Goal: Entertainment & Leisure: Consume media (video, audio)

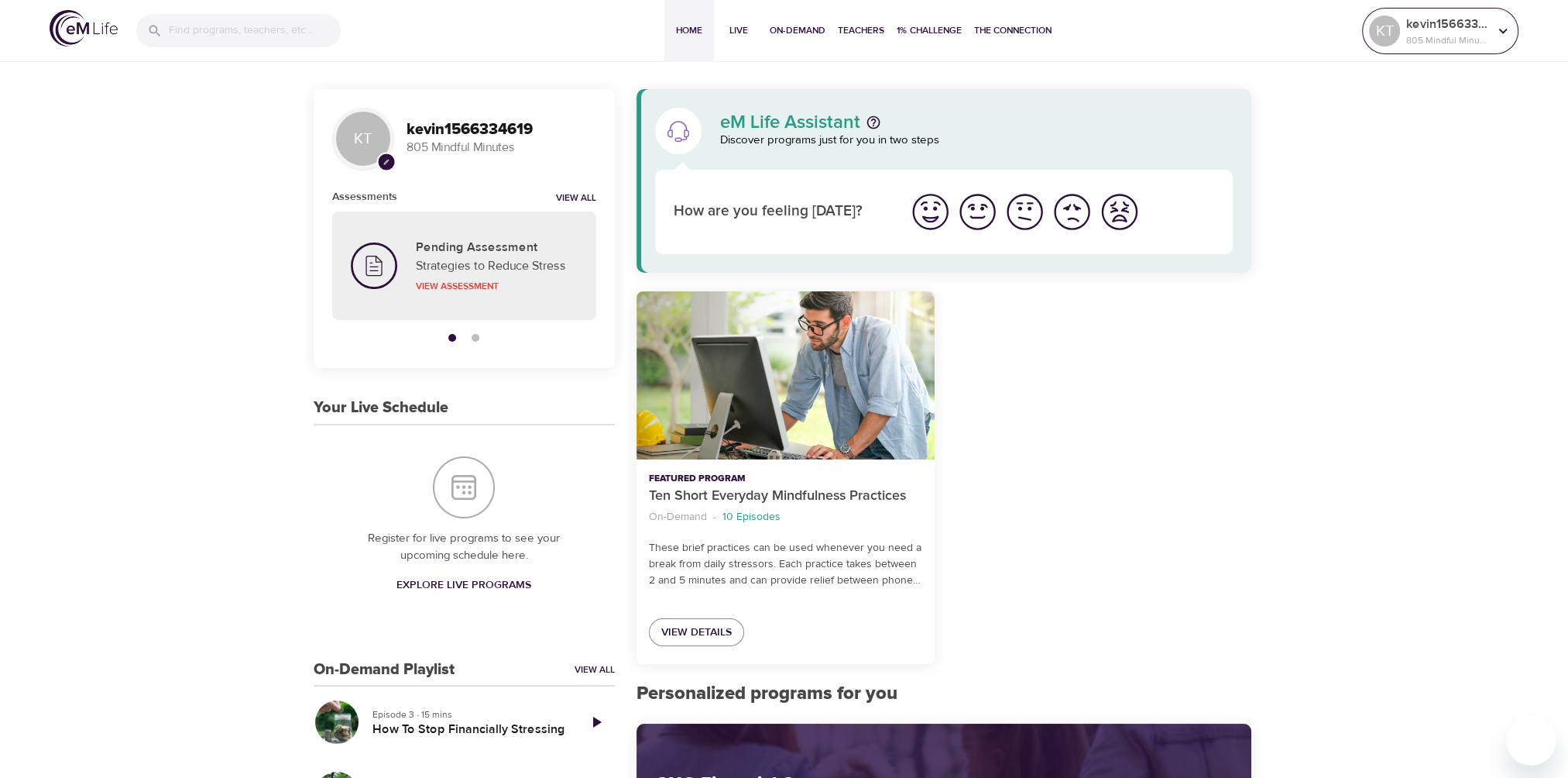
click at [1483, 28] on p "kevin1566334619" at bounding box center [1447, 24] width 82 height 18
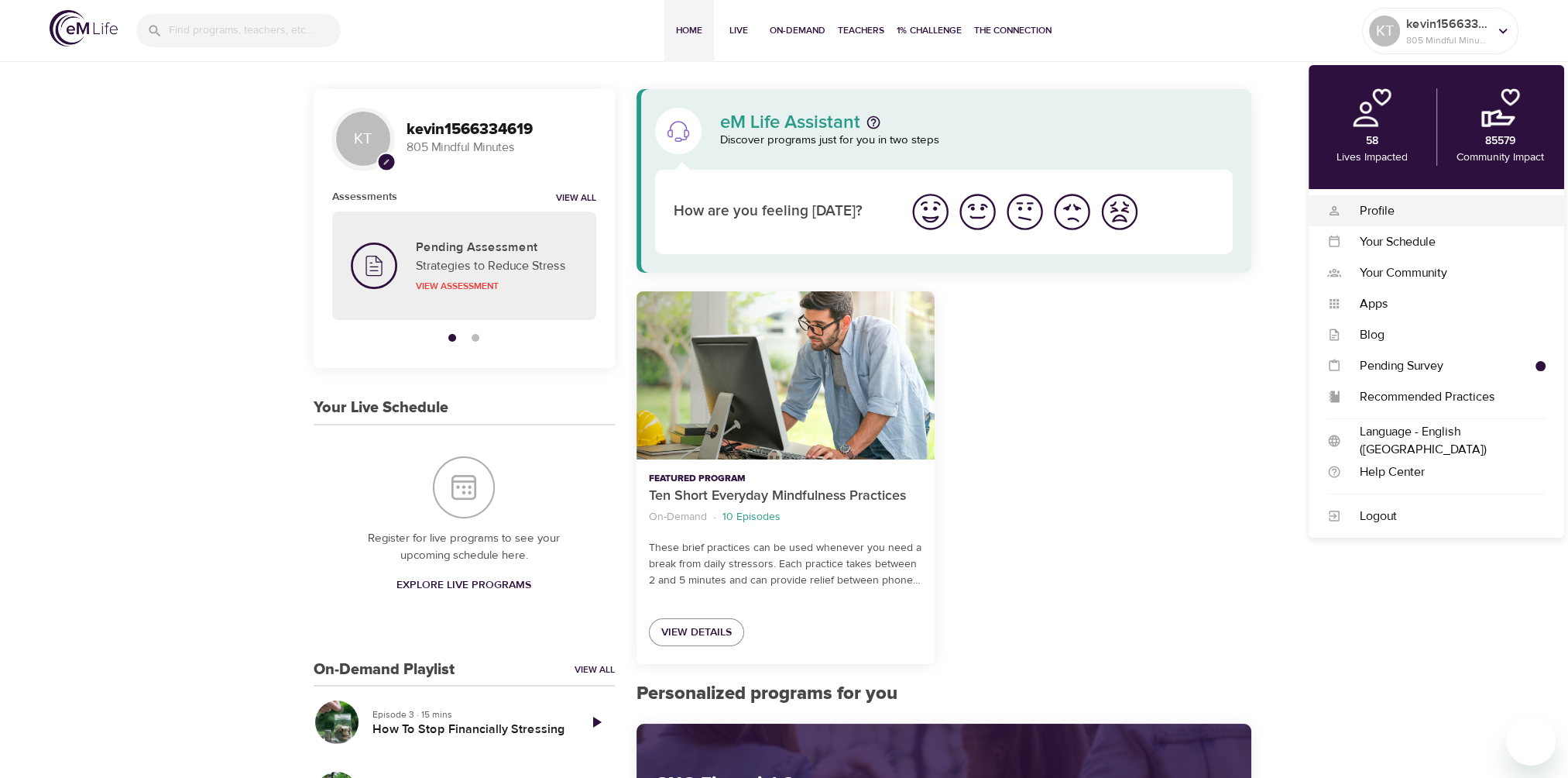
click at [1380, 208] on div "Profile" at bounding box center [1443, 211] width 204 height 17
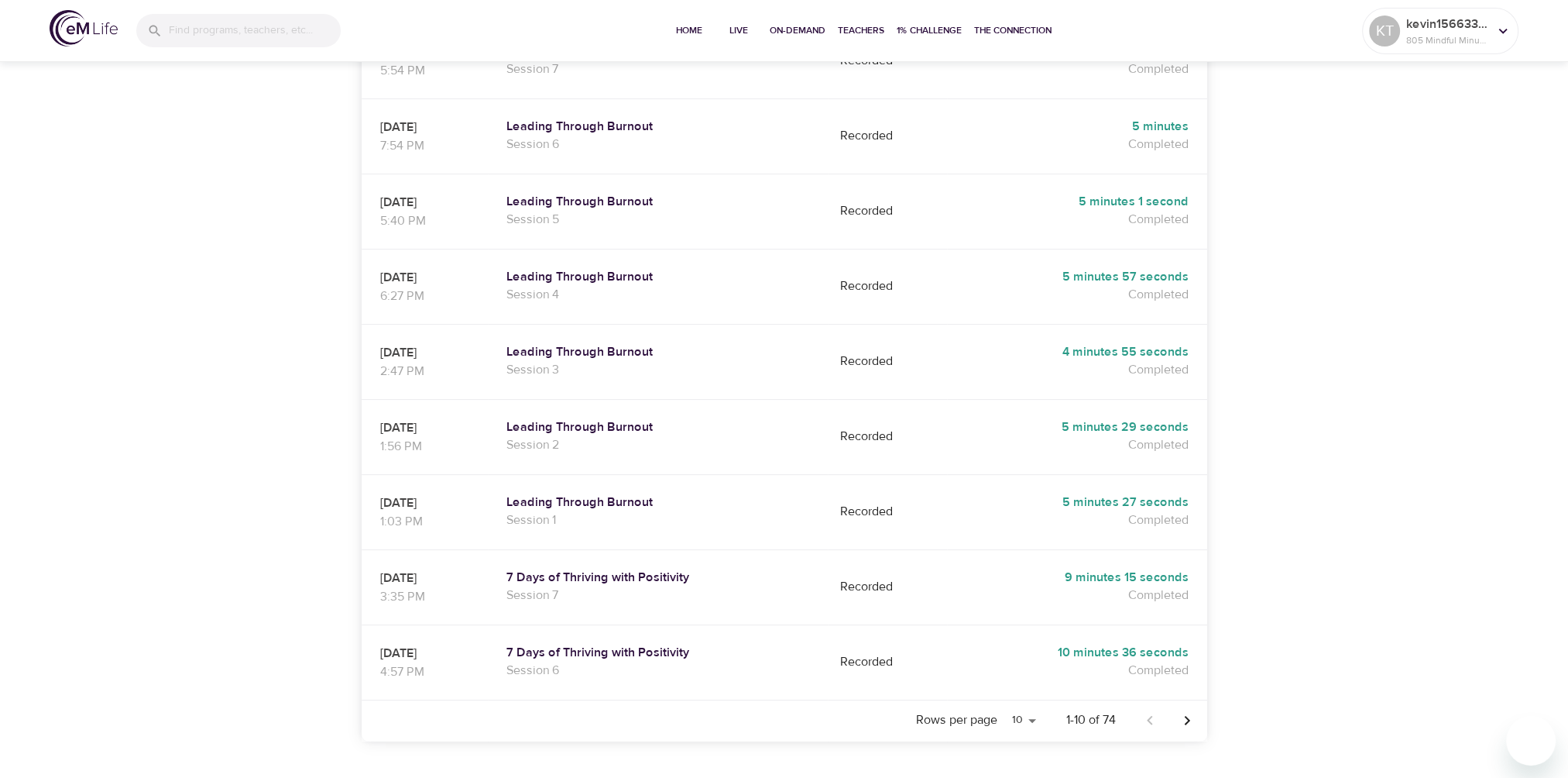
scroll to position [547, 0]
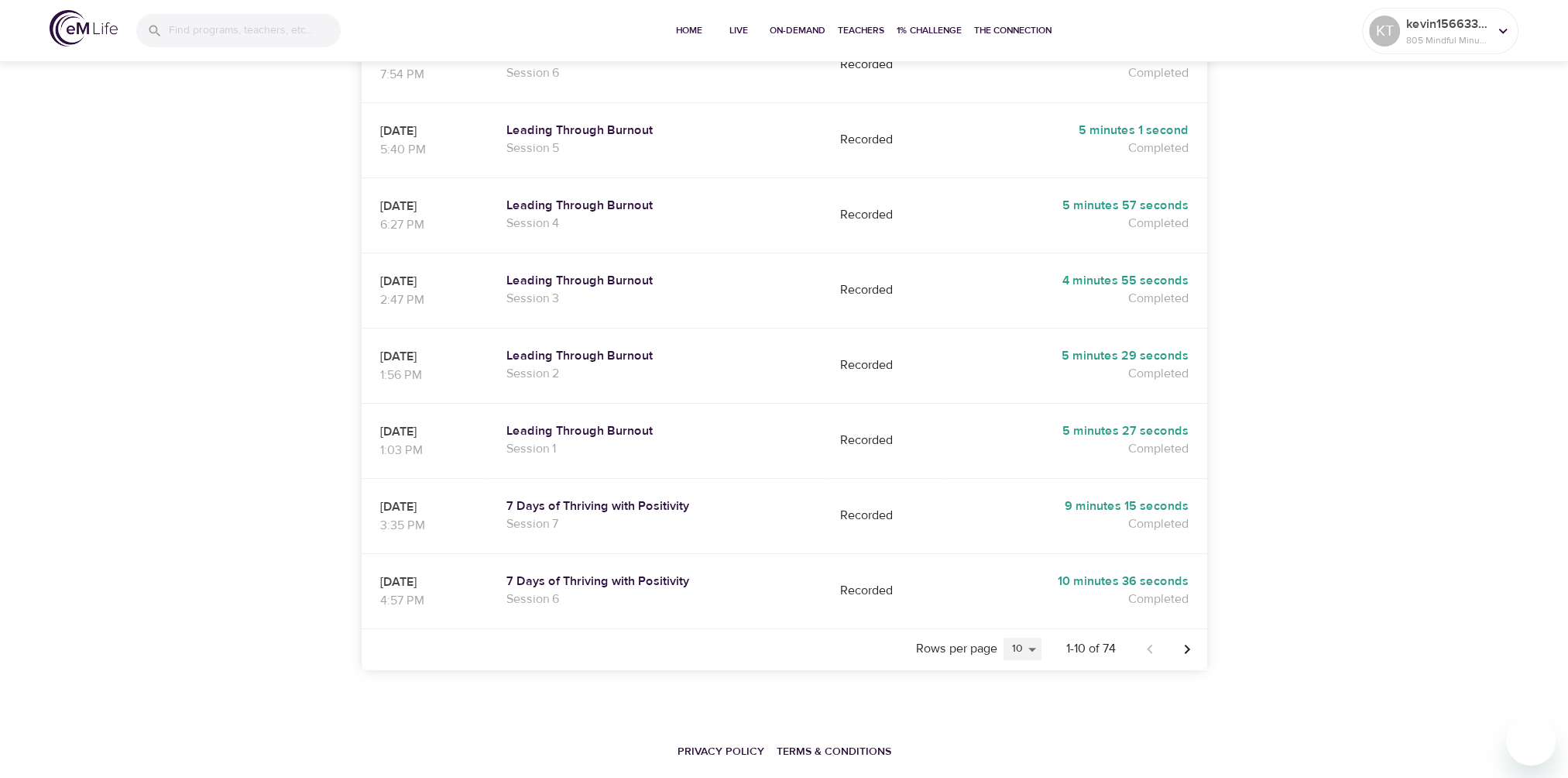
click at [1033, 637] on select "5 10 25 20" at bounding box center [1022, 648] width 38 height 23
select select "25"
click at [1004, 637] on select "5 10 25 20" at bounding box center [1022, 648] width 38 height 23
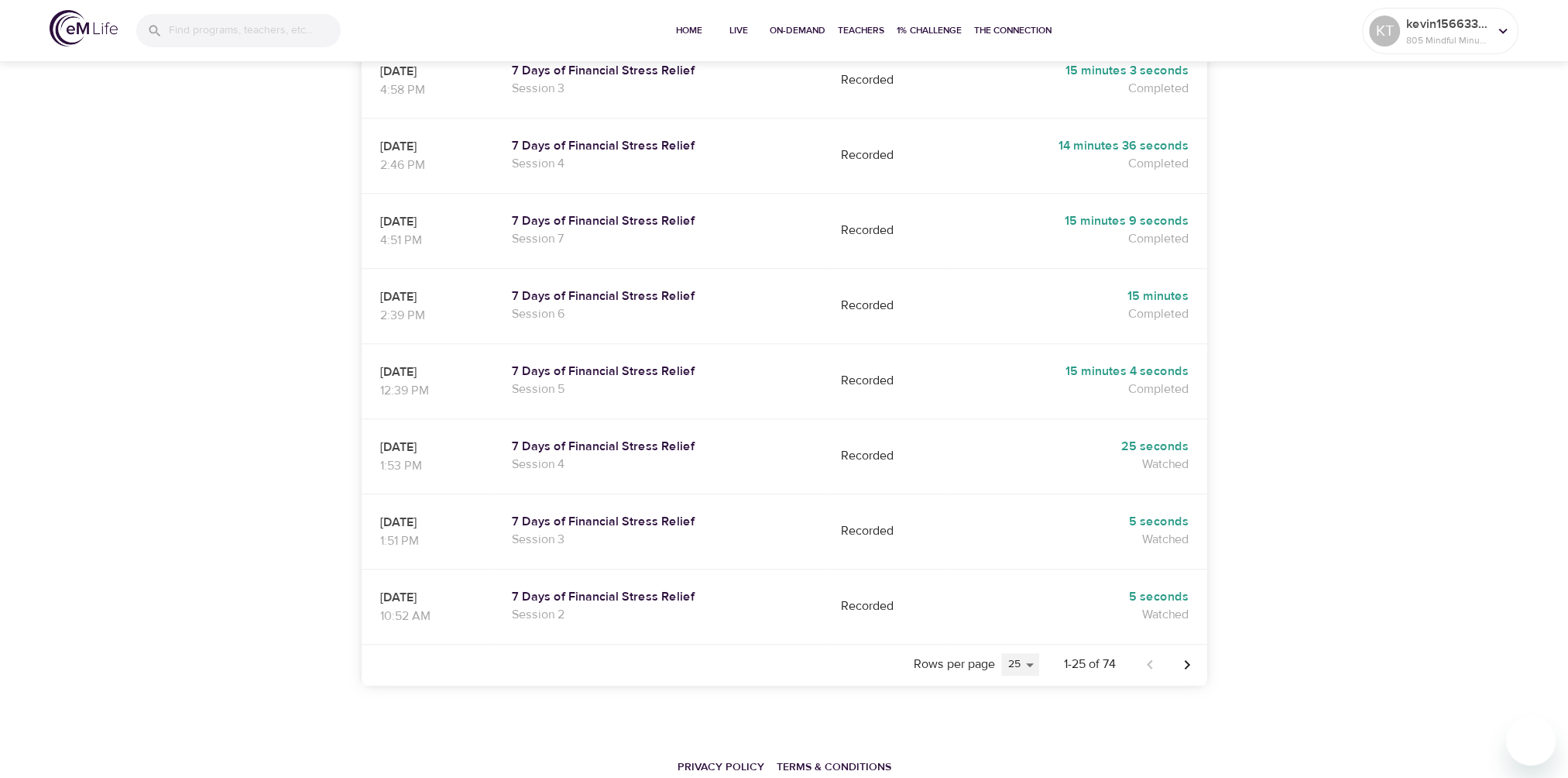
scroll to position [1672, 0]
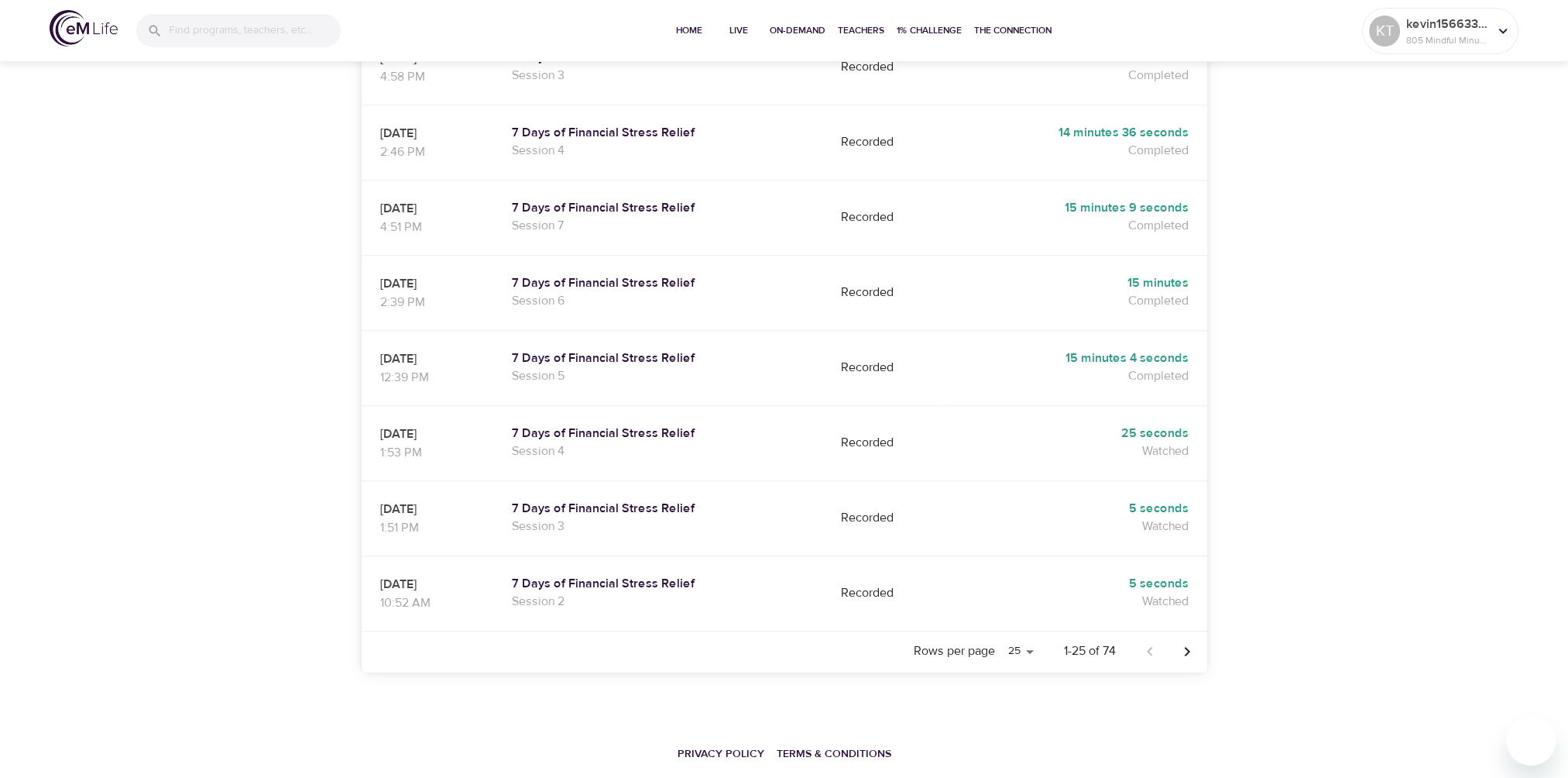
click at [1192, 642] on icon "Next page" at bounding box center [1187, 651] width 18 height 18
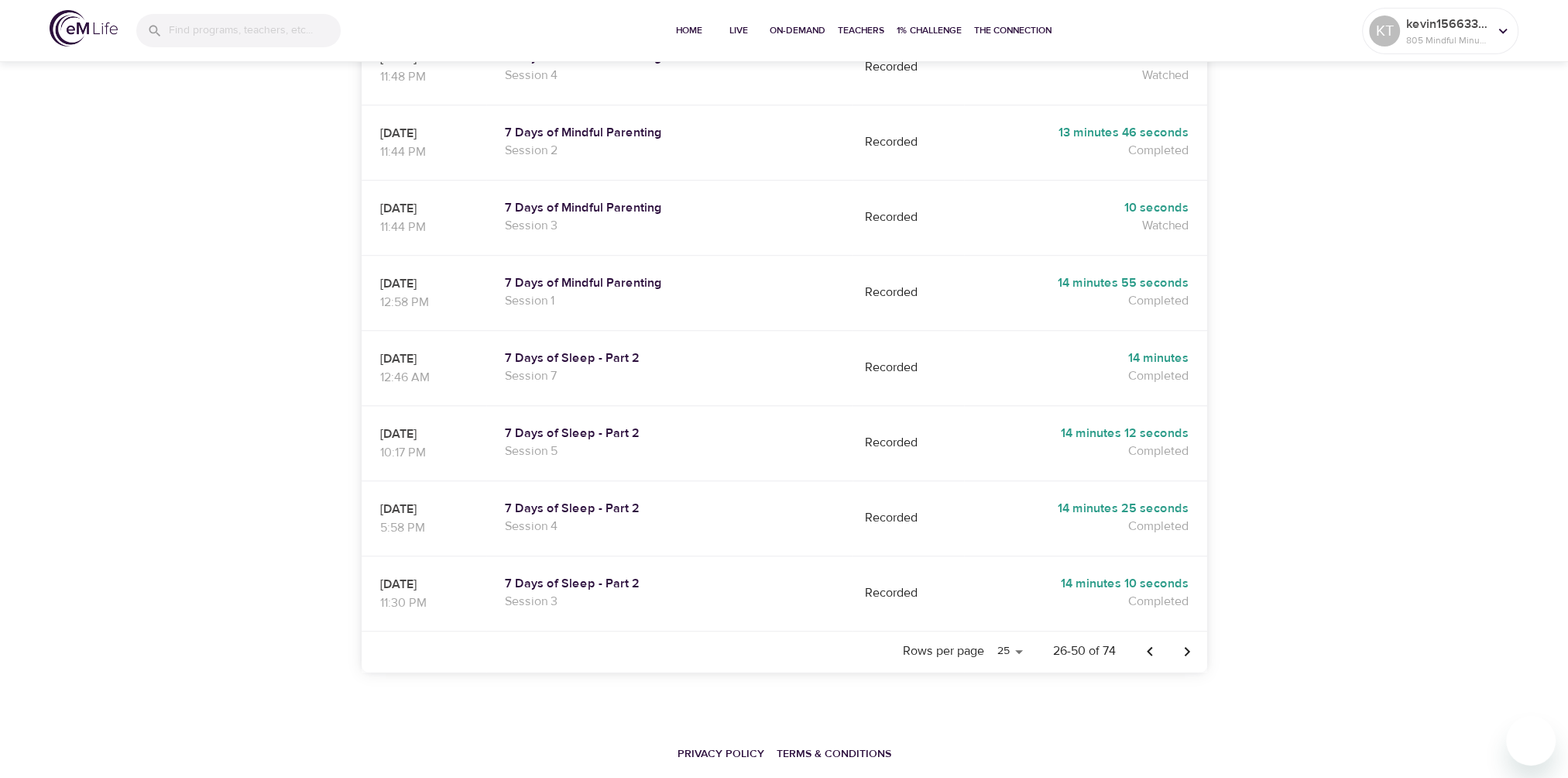
click at [1182, 642] on icon "Next page" at bounding box center [1187, 651] width 18 height 18
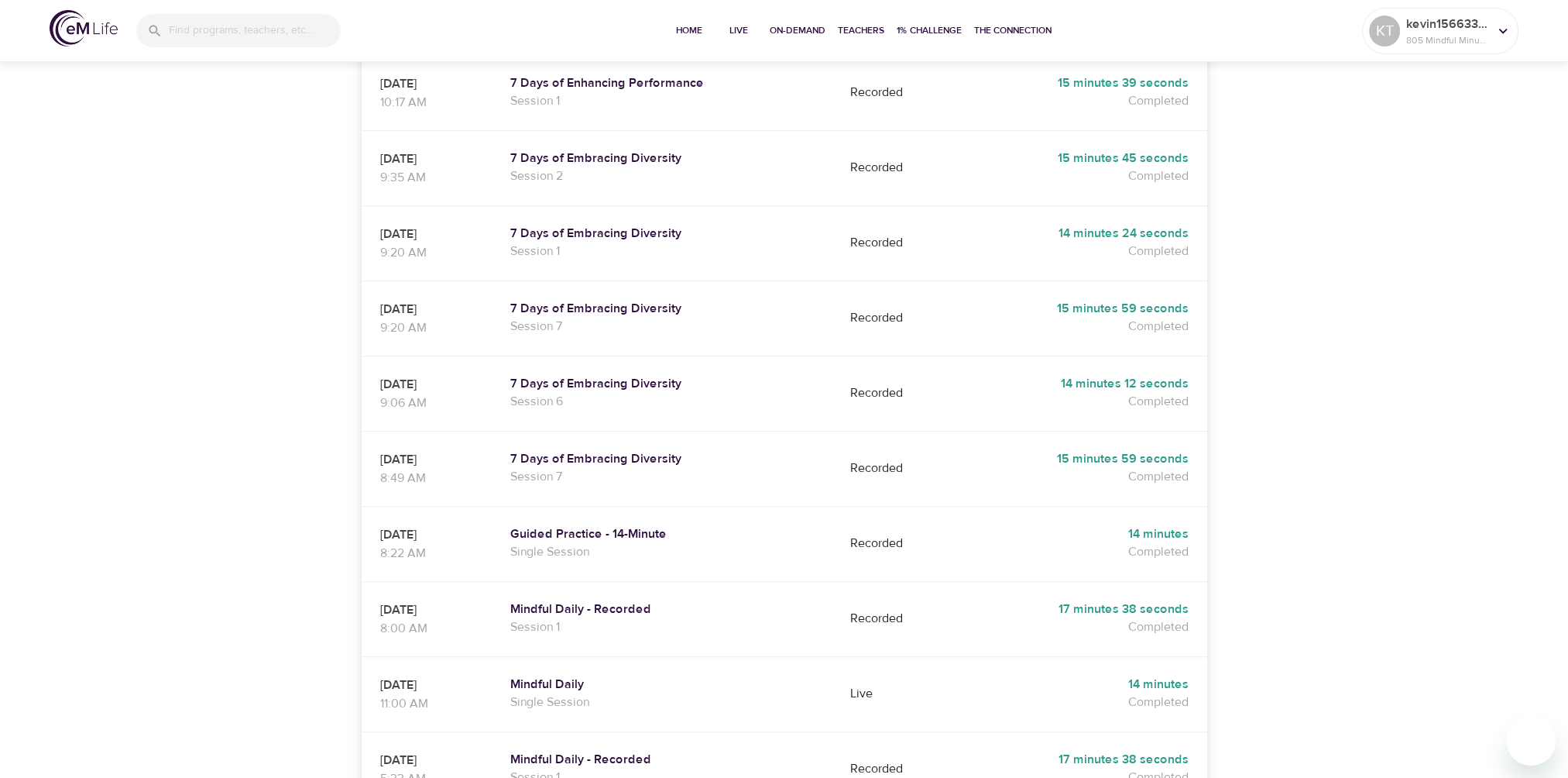
scroll to position [1596, 0]
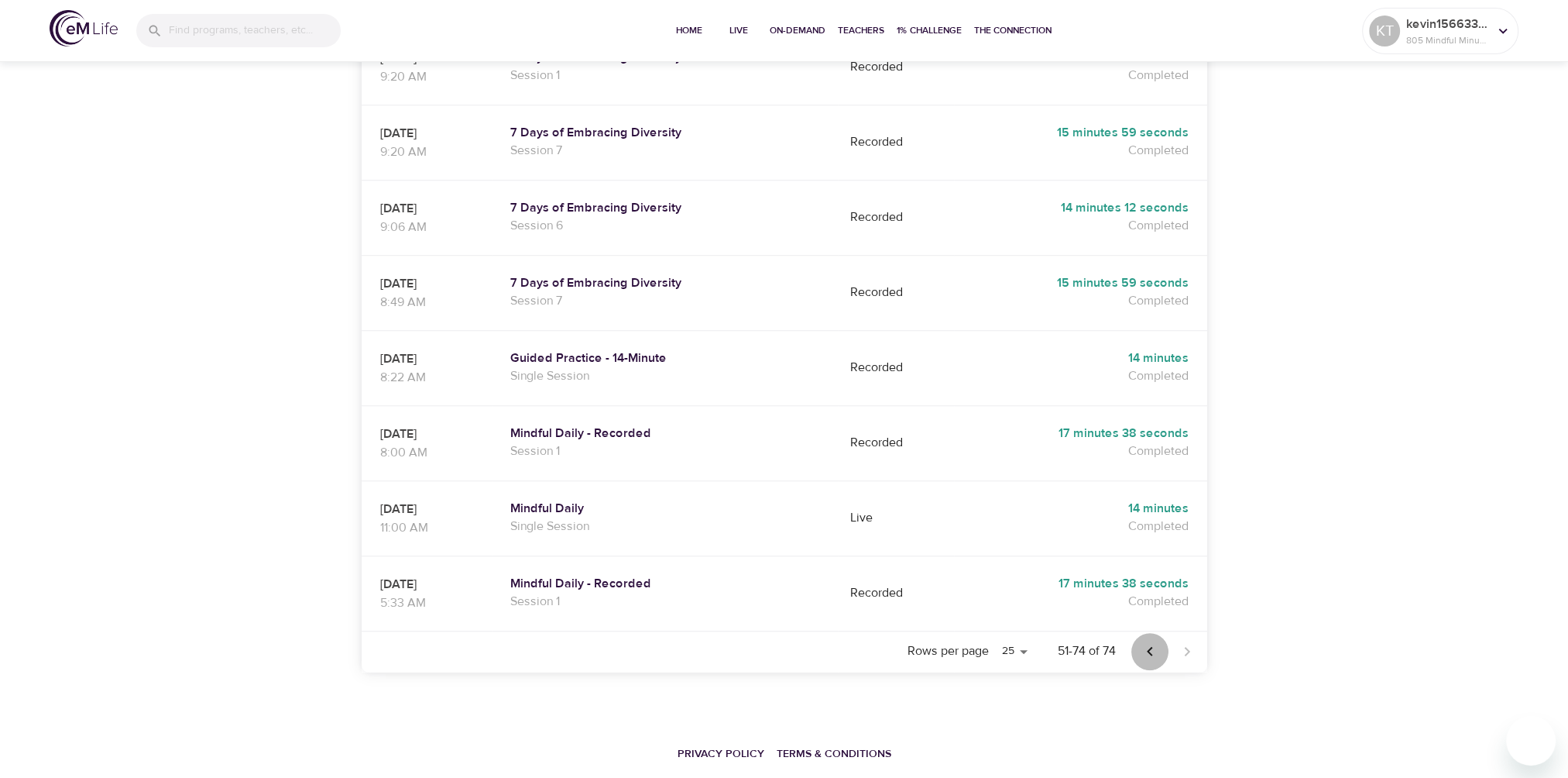
click at [1153, 642] on icon "Previous page" at bounding box center [1150, 651] width 18 height 18
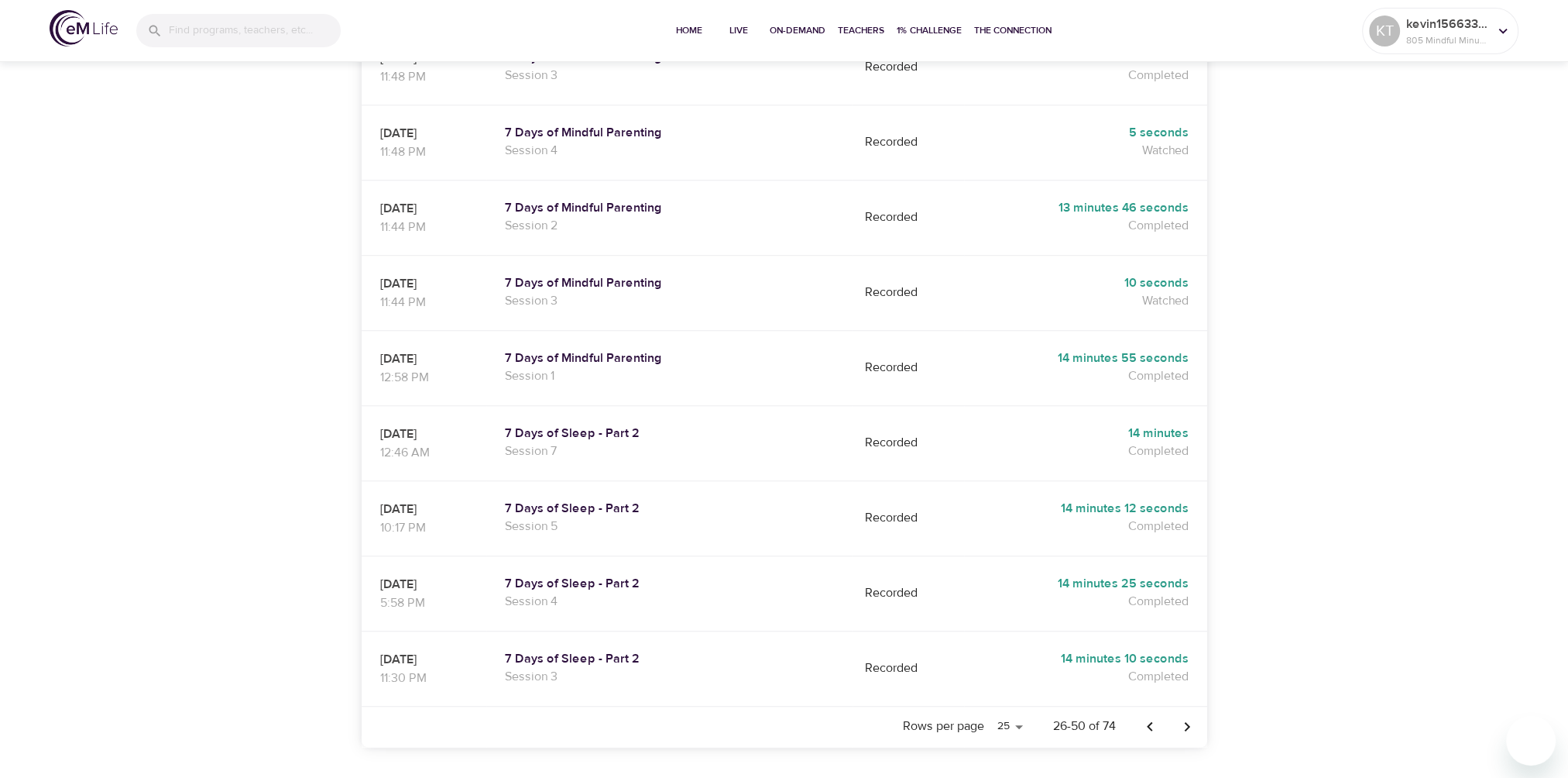
click at [1146, 721] on icon "Previous page" at bounding box center [1149, 726] width 6 height 9
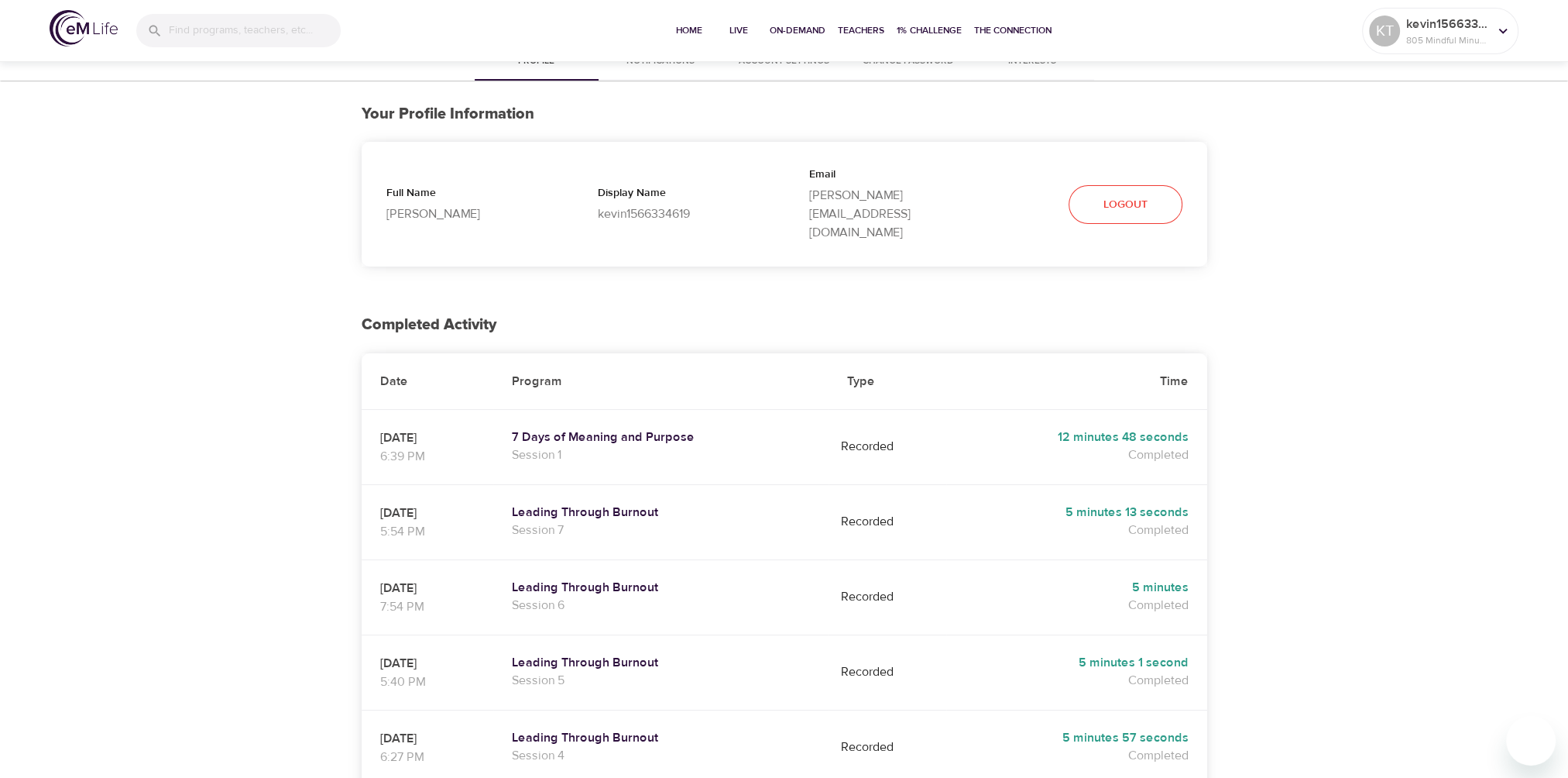
scroll to position [0, 0]
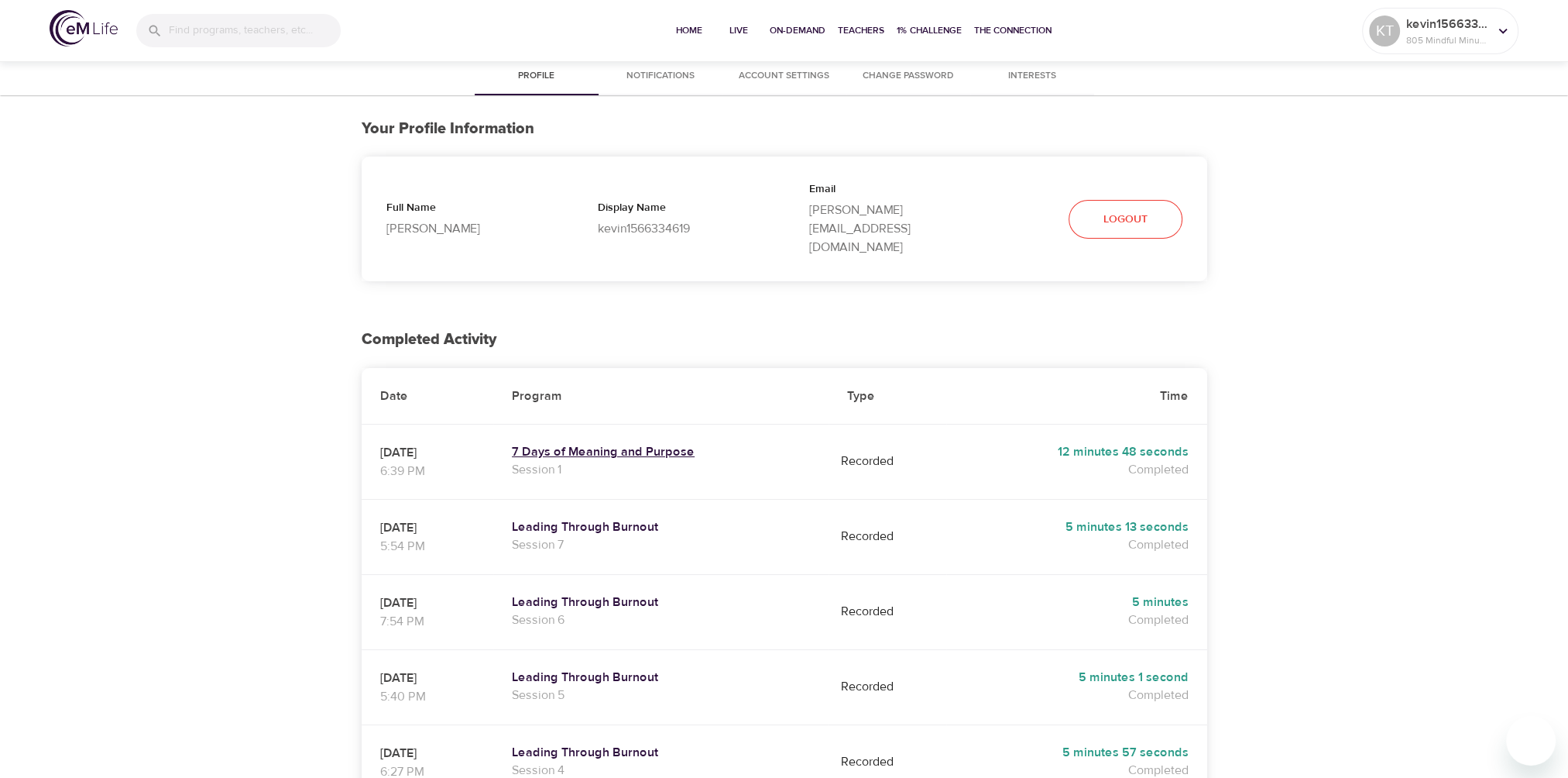
click at [677, 444] on h5 "7 Days of Meaning and Purpose" at bounding box center [661, 452] width 298 height 17
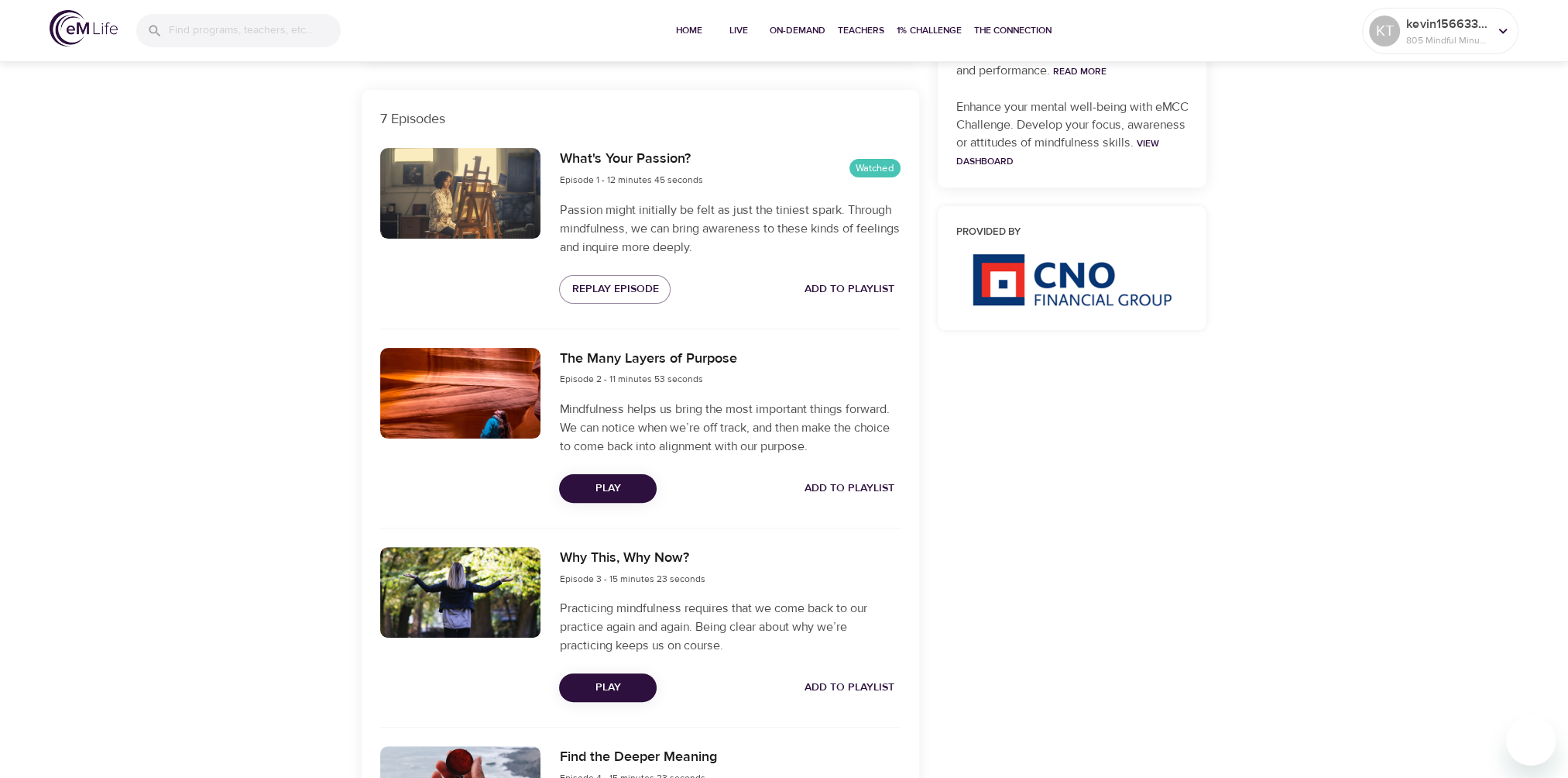
scroll to position [543, 0]
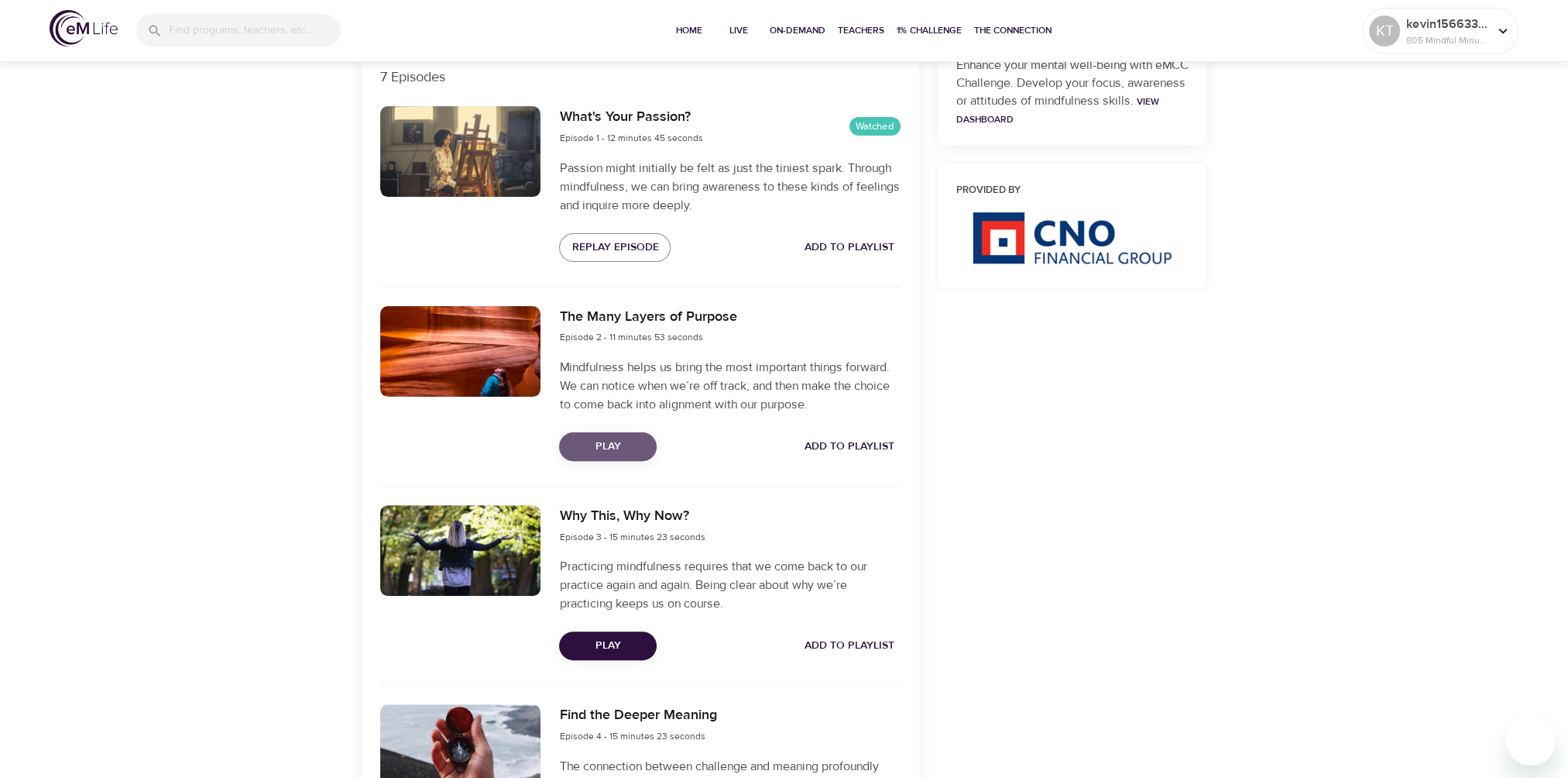
click at [622, 447] on span "Play" at bounding box center [608, 446] width 73 height 19
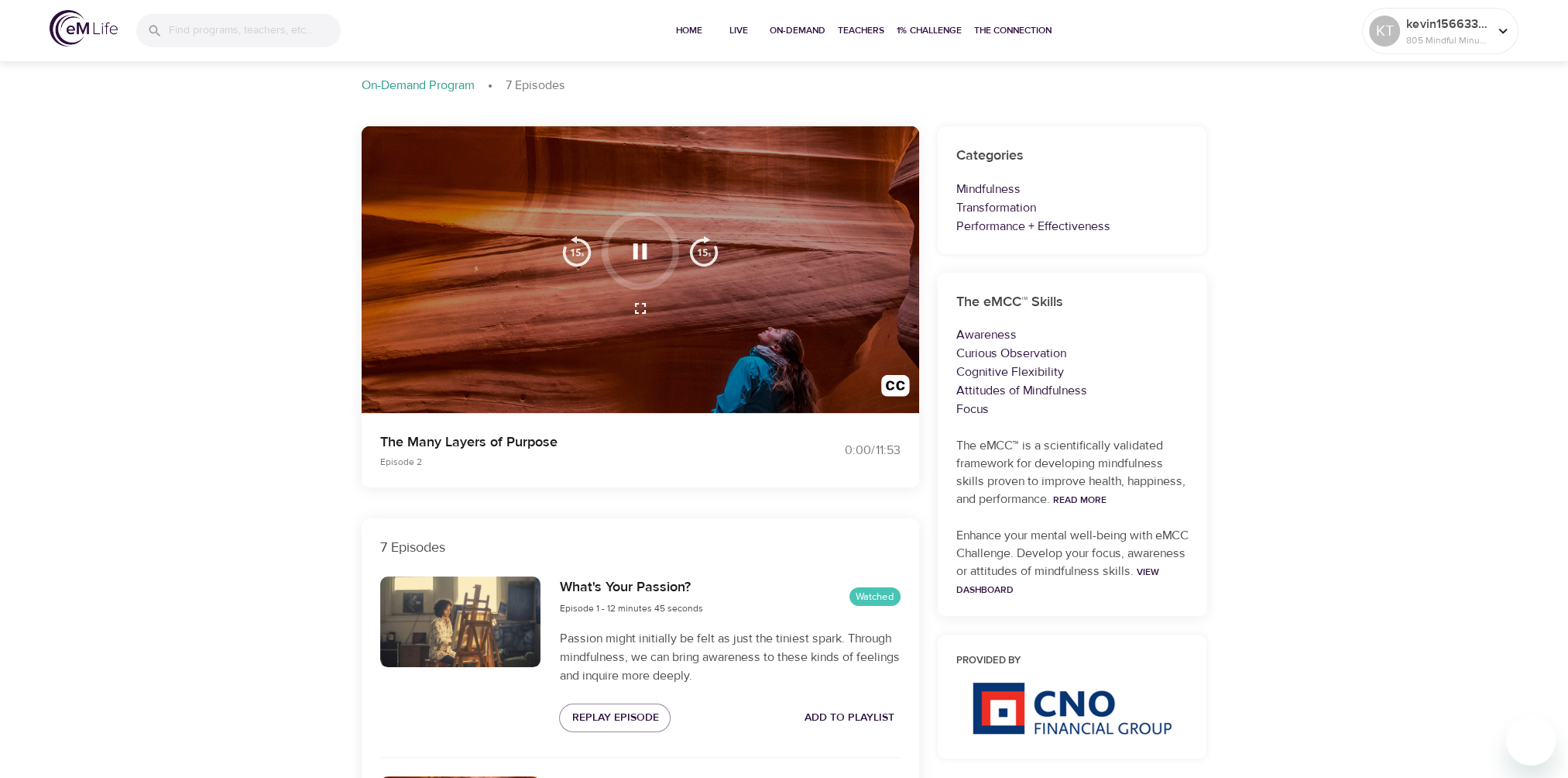
scroll to position [0, 0]
